Goal: Transaction & Acquisition: Purchase product/service

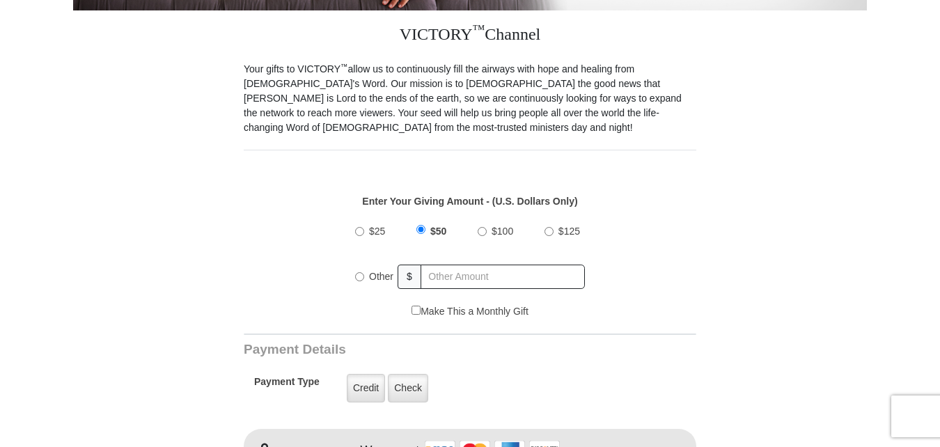
scroll to position [418, 0]
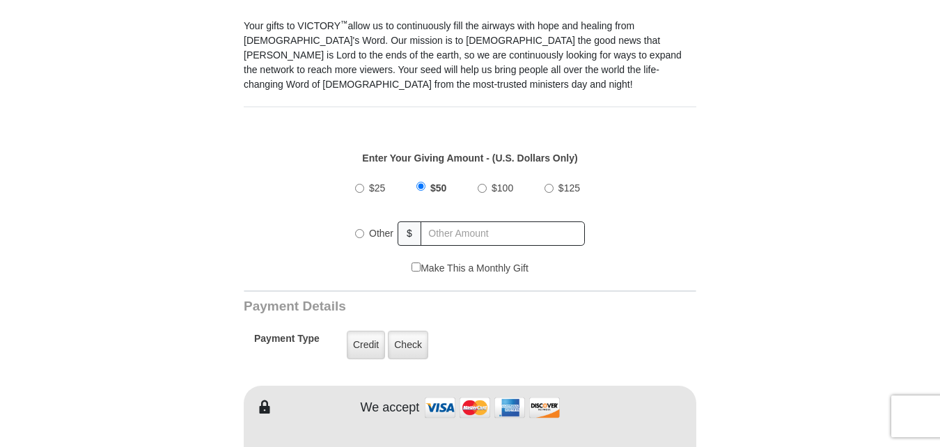
click at [360, 229] on input "Other" at bounding box center [359, 233] width 9 height 9
radio input "true"
click at [434, 221] on input "text" at bounding box center [503, 233] width 163 height 24
click at [426, 222] on input "text" at bounding box center [503, 233] width 163 height 24
type input "820"
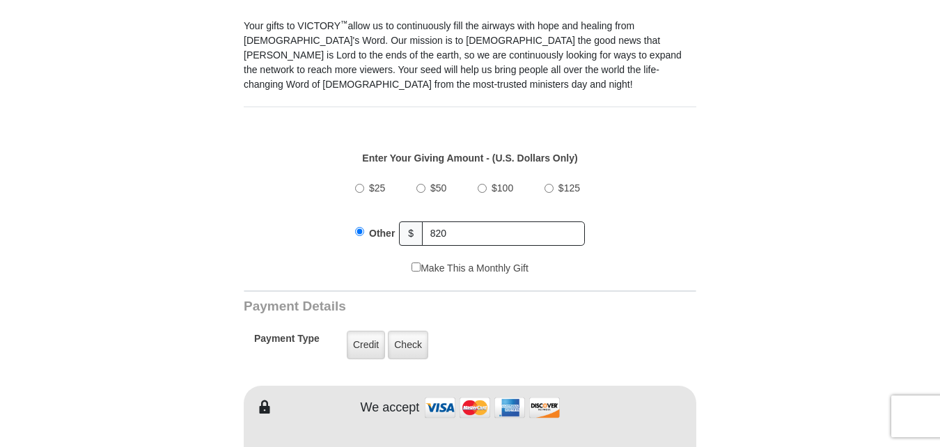
click at [593, 212] on div "$25 $50 $100 $125 Other $ 820" at bounding box center [470, 216] width 438 height 90
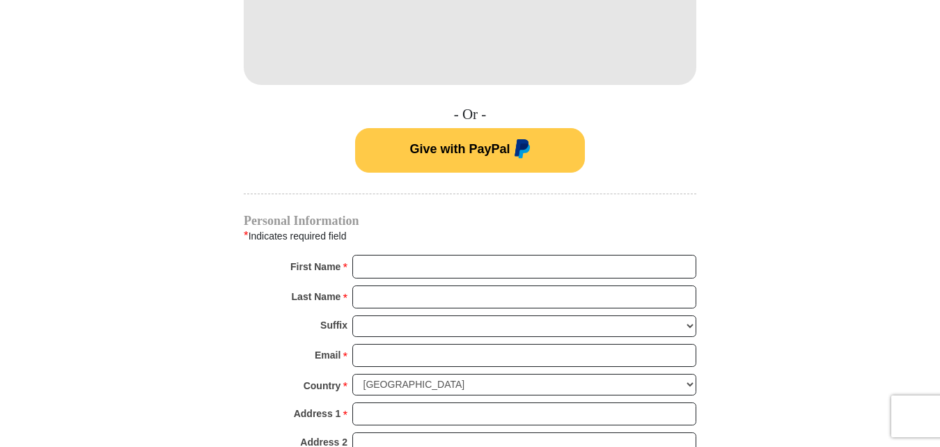
scroll to position [905, 0]
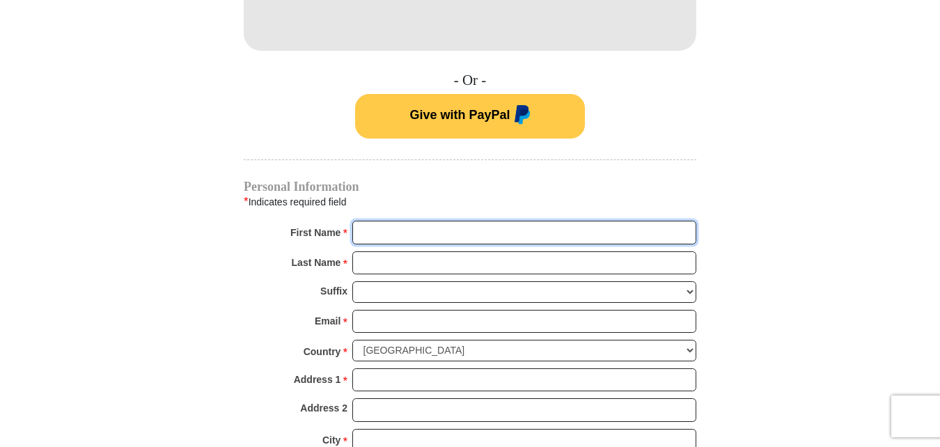
click at [361, 221] on input "First Name *" at bounding box center [524, 233] width 344 height 24
type input "Beverly J"
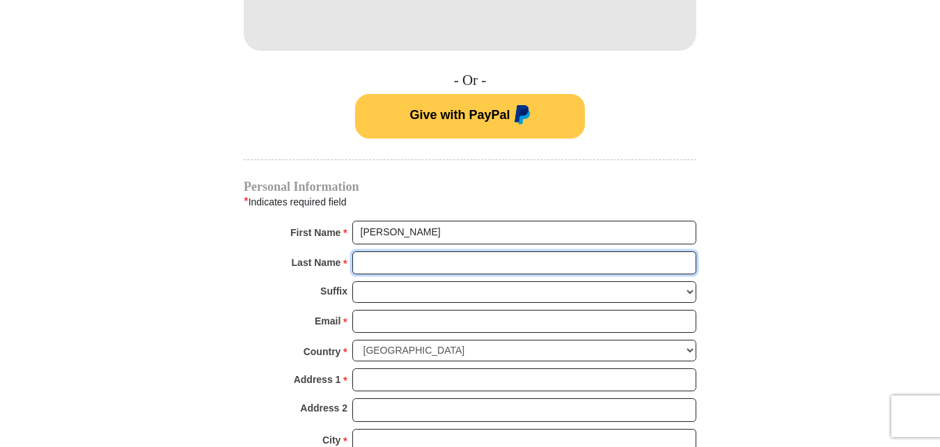
type input "Venkatachar"
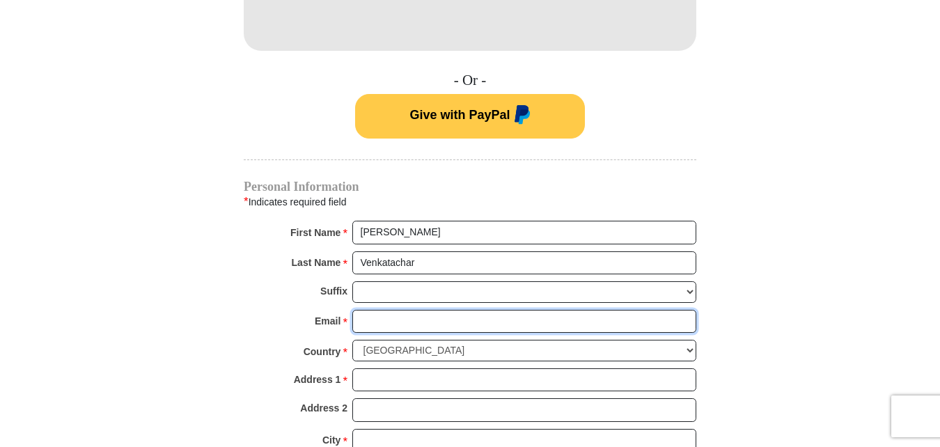
type input "Jesuslovesu@columbus.rr.com"
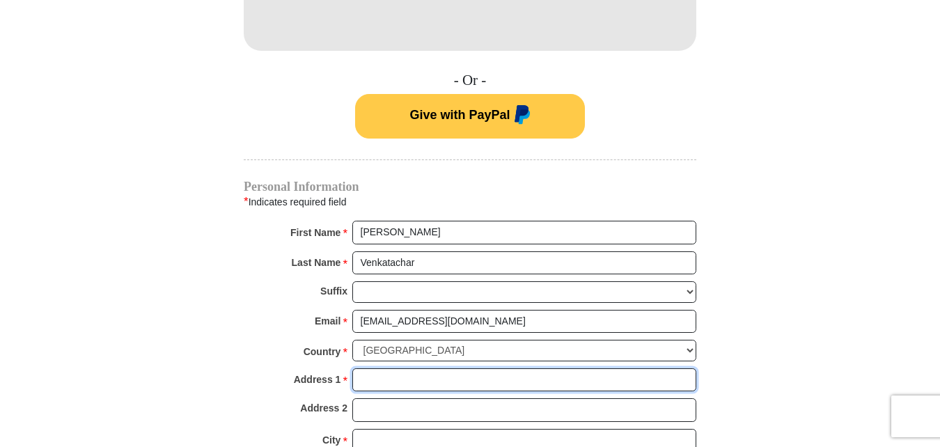
type input "3570 Skipstone Place"
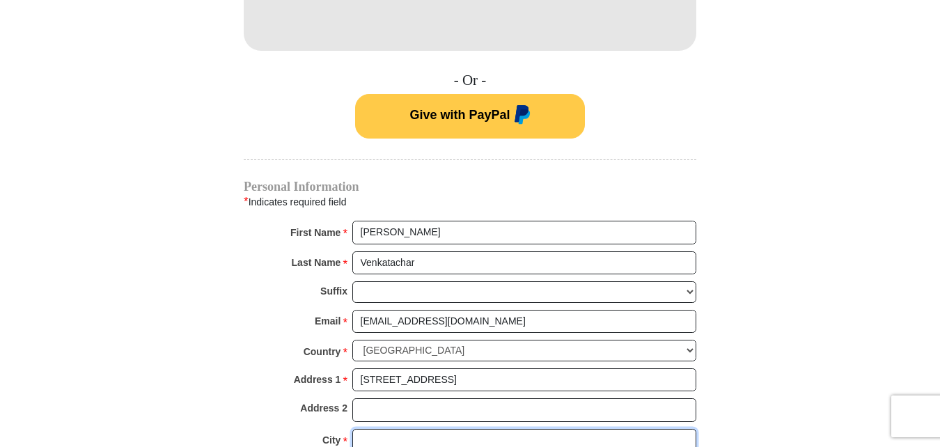
type input "Columbus"
type input "43221"
type input "6145586105"
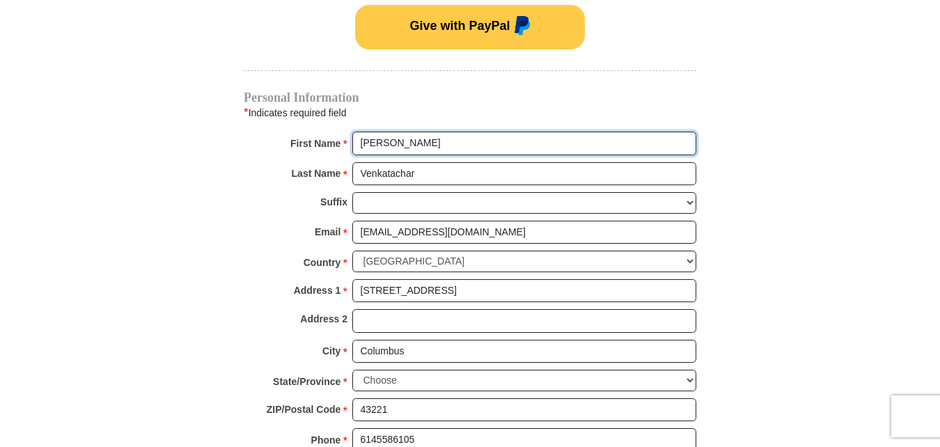
scroll to position [1044, 0]
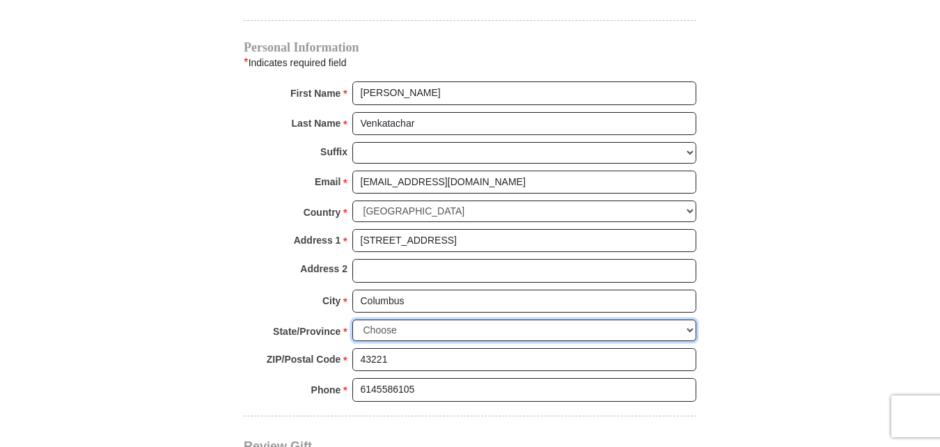
click at [692, 319] on select "Choose Alabama Alaska American Samoa Arizona Arkansas Armed Forces Americas Arm…" at bounding box center [524, 330] width 344 height 22
select select "OH"
click at [352, 319] on select "Choose Alabama Alaska American Samoa Arizona Arkansas Armed Forces Americas Arm…" at bounding box center [524, 330] width 344 height 22
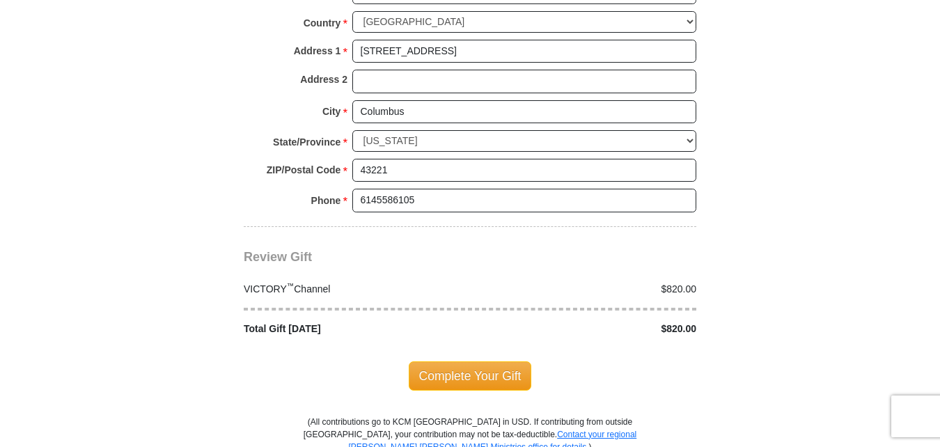
scroll to position [1253, 0]
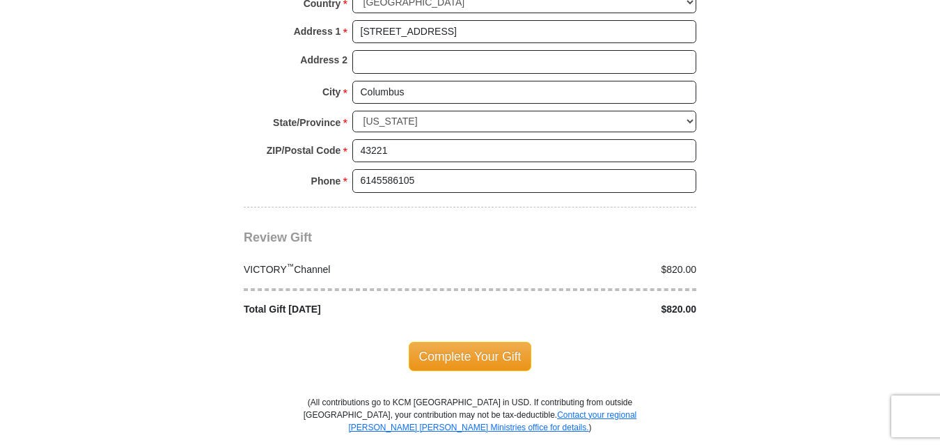
click at [468, 346] on span "Complete Your Gift" at bounding box center [470, 356] width 123 height 29
